Goal: Find specific page/section: Find specific page/section

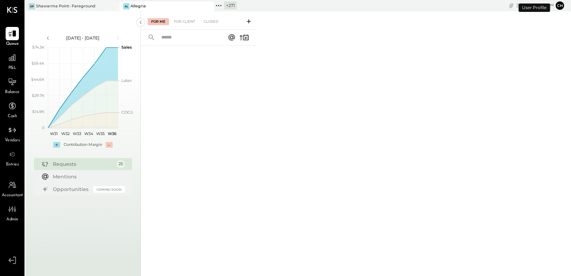
click at [219, 5] on icon at bounding box center [218, 5] width 9 height 9
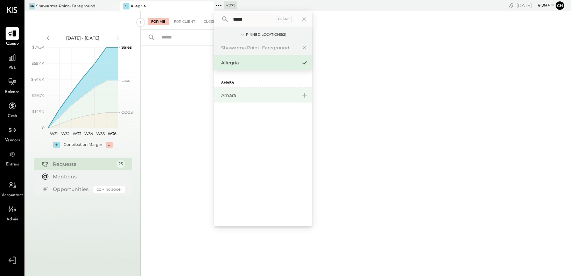
type input "*****"
click at [232, 96] on div "Amara" at bounding box center [259, 95] width 76 height 7
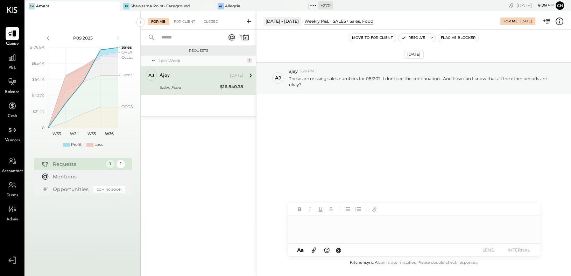
click at [193, 82] on div "ajay [DATE] Sales, Food $16,840.38 These are missing sales numbers for 08/20? I…" at bounding box center [202, 81] width 84 height 22
click at [191, 21] on div "For Client" at bounding box center [185, 21] width 28 height 7
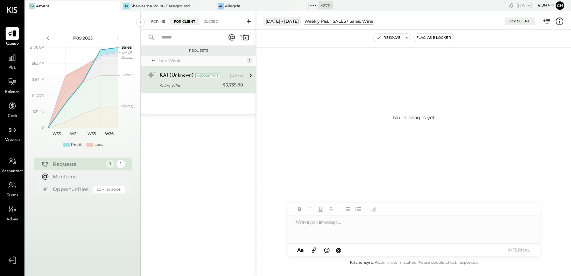
click at [163, 21] on div "For Me" at bounding box center [158, 21] width 21 height 7
